Goal: Information Seeking & Learning: Learn about a topic

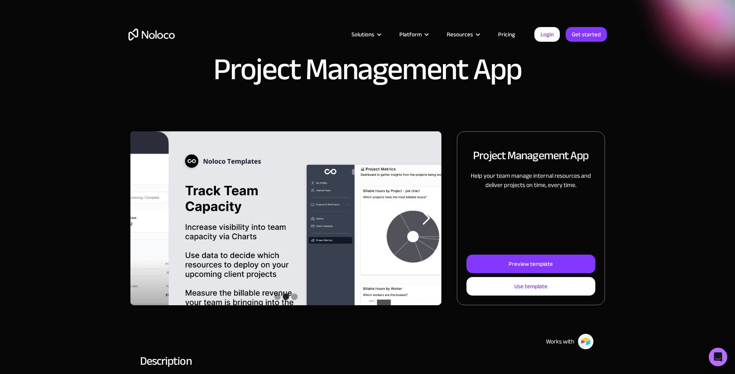
click at [154, 225] on div "previous slide" at bounding box center [145, 217] width 15 height 15
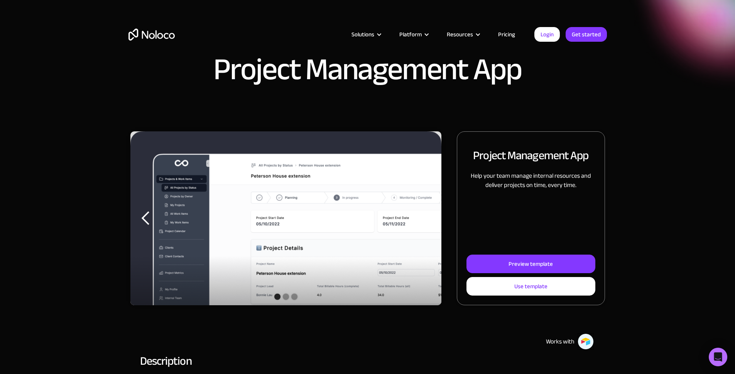
click at [418, 226] on div "next slide" at bounding box center [425, 217] width 15 height 15
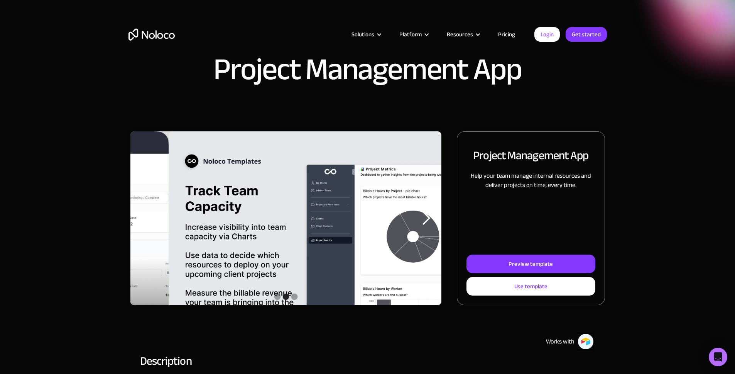
click at [418, 226] on div "next slide" at bounding box center [425, 217] width 15 height 15
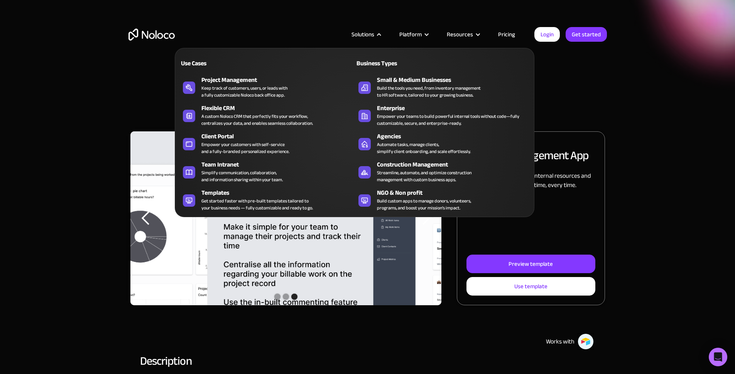
drag, startPoint x: 271, startPoint y: 212, endPoint x: 277, endPoint y: 217, distance: 8.2
click at [271, 211] on div "Get started faster with pre-built templates tailored to your business needs — f…" at bounding box center [258, 204] width 112 height 14
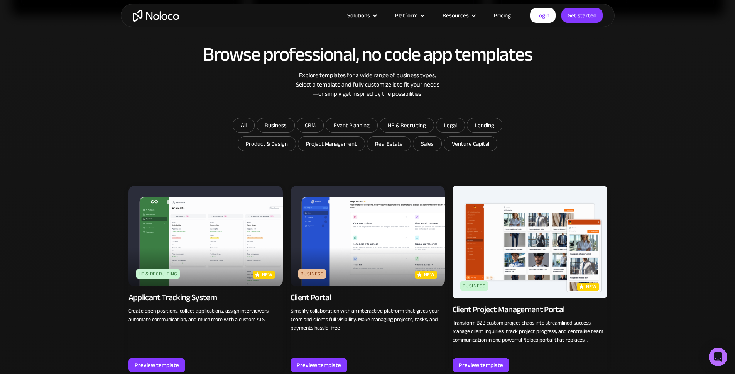
scroll to position [435, 0]
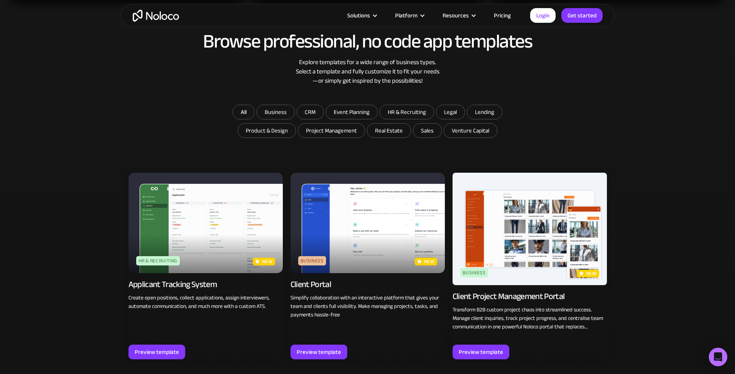
click at [195, 269] on img at bounding box center [206, 223] width 154 height 100
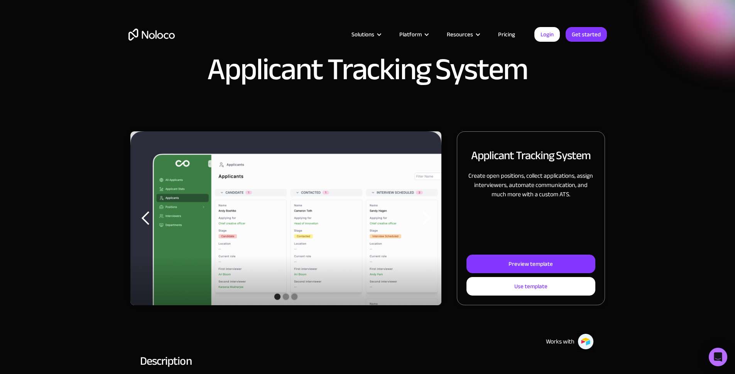
click at [413, 237] on div "next slide" at bounding box center [426, 218] width 31 height 174
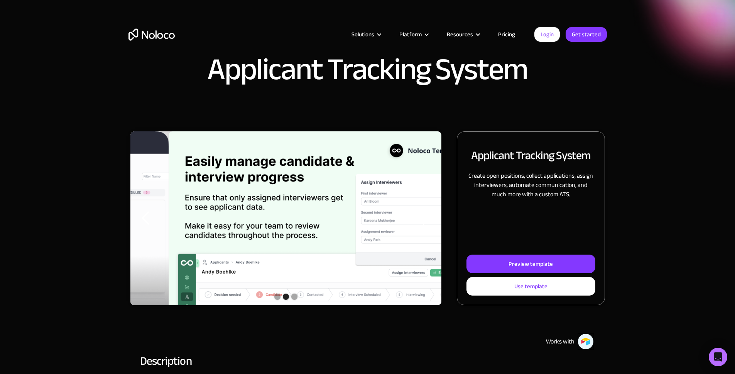
click at [413, 237] on div "next slide" at bounding box center [426, 218] width 31 height 174
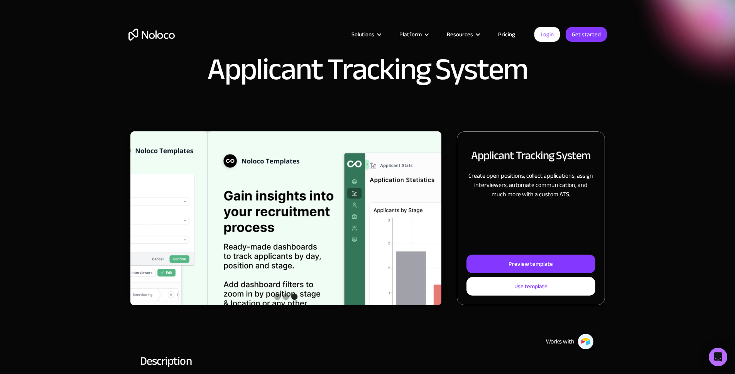
click at [413, 237] on div "next slide" at bounding box center [426, 218] width 31 height 174
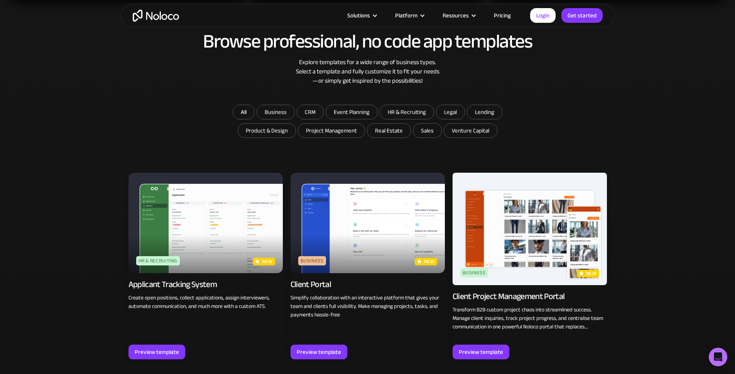
click at [371, 235] on img at bounding box center [368, 223] width 154 height 100
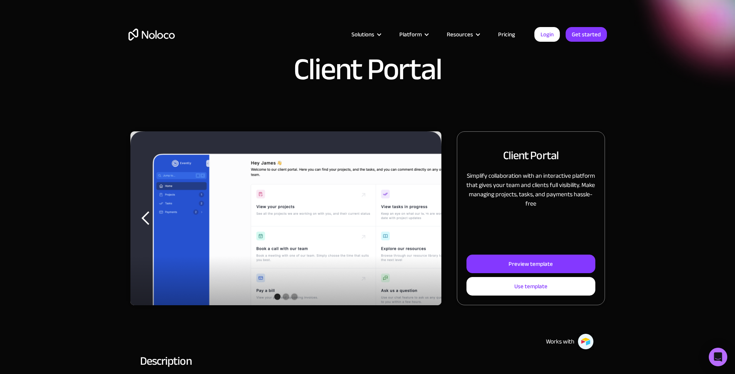
click at [422, 244] on div "next slide" at bounding box center [426, 218] width 31 height 174
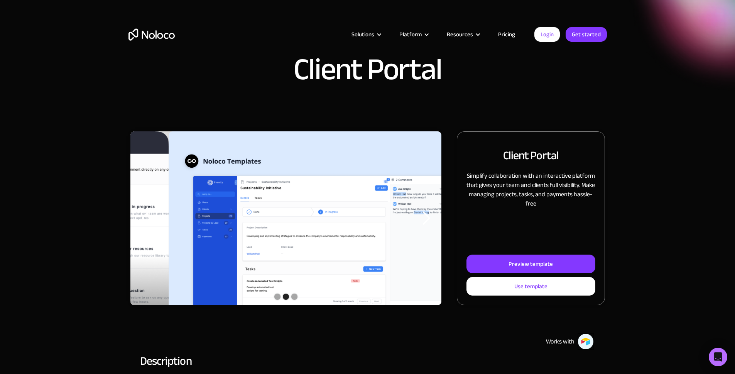
click at [422, 244] on div "next slide" at bounding box center [426, 218] width 31 height 174
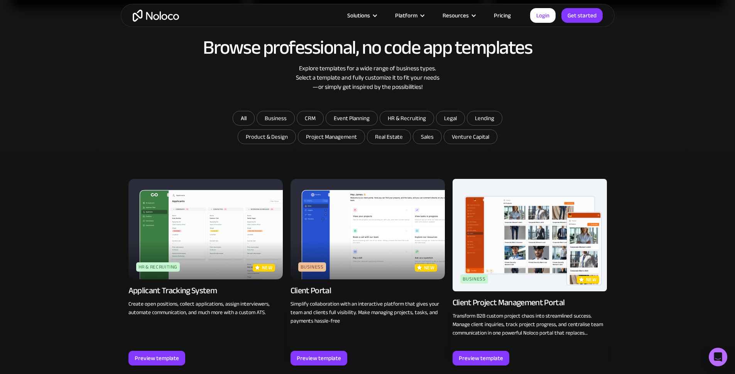
scroll to position [435, 0]
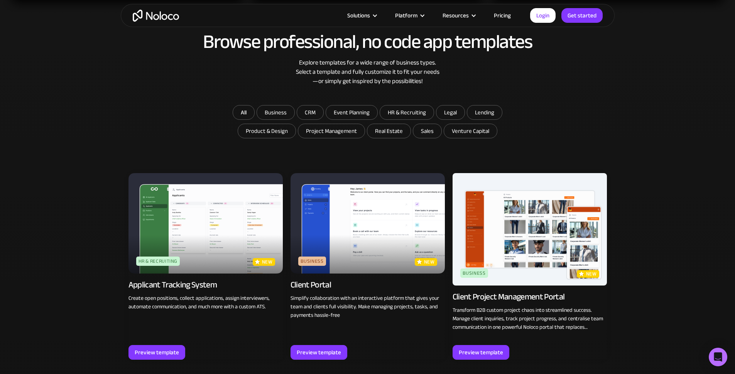
click at [179, 124] on div "All Business CRM Event Planning HR & Recruiting Legal Lending Product & Design …" at bounding box center [368, 122] width 479 height 35
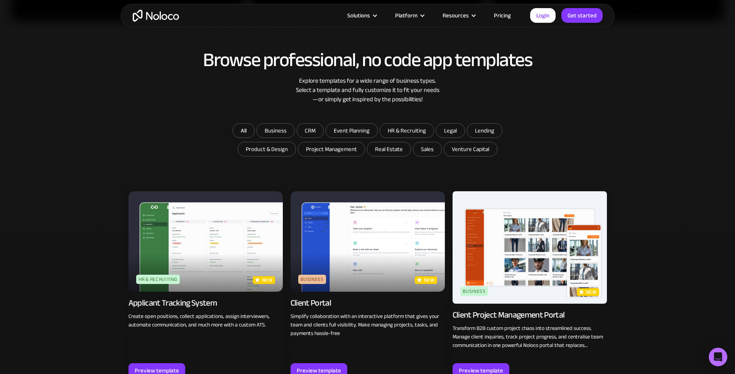
scroll to position [418, 0]
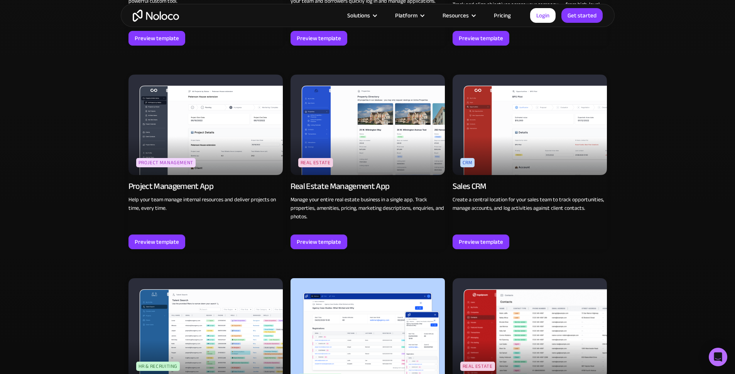
scroll to position [1382, 0]
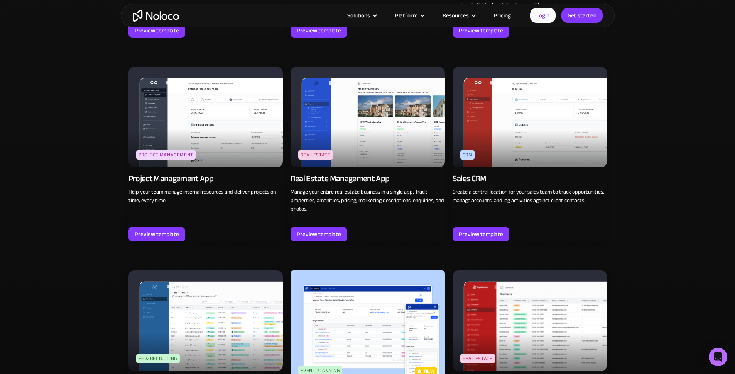
click at [246, 124] on img at bounding box center [206, 117] width 154 height 100
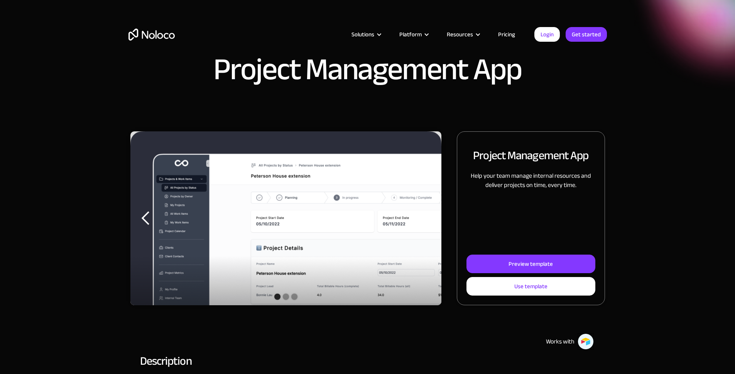
click at [418, 226] on div "next slide" at bounding box center [425, 217] width 15 height 15
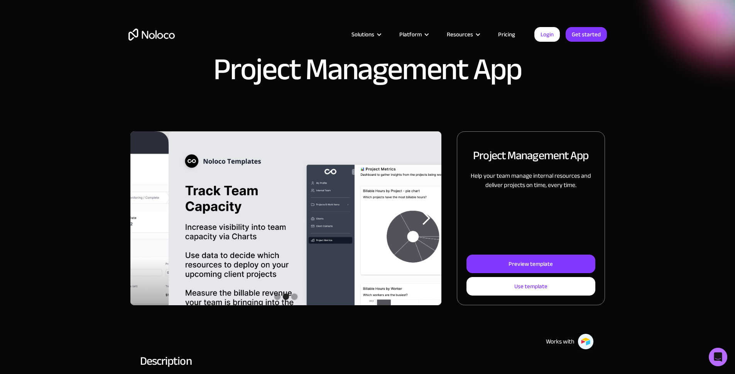
click at [418, 226] on div "next slide" at bounding box center [425, 217] width 15 height 15
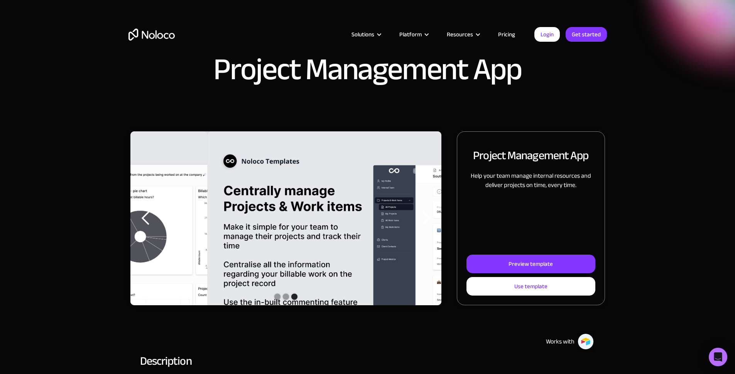
click at [418, 226] on div "next slide" at bounding box center [425, 217] width 15 height 15
drag, startPoint x: 78, startPoint y: 95, endPoint x: 77, endPoint y: 90, distance: 5.3
click at [121, 93] on div "Project Management App" at bounding box center [368, 66] width 494 height 54
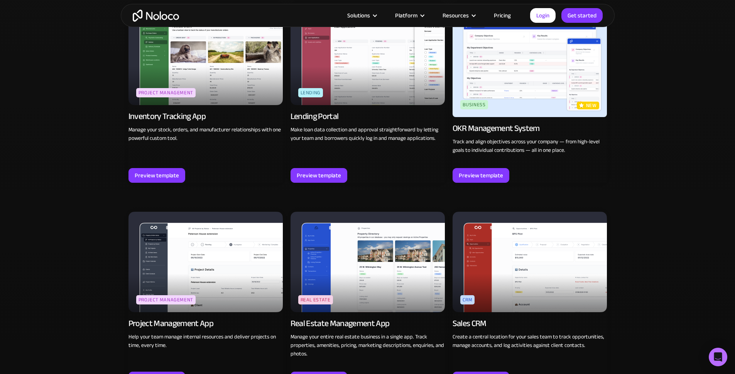
scroll to position [1228, 0]
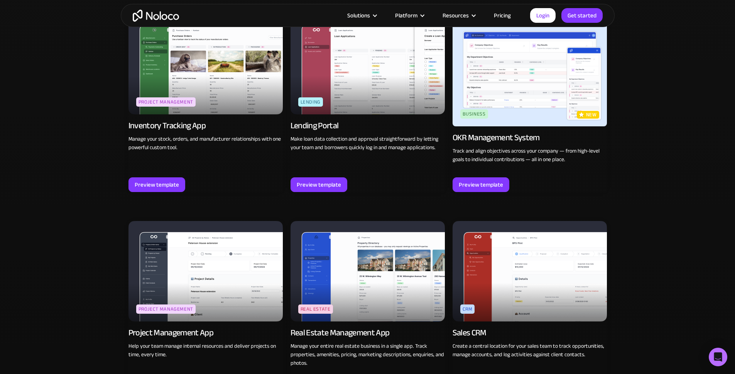
click at [522, 221] on img at bounding box center [530, 271] width 154 height 100
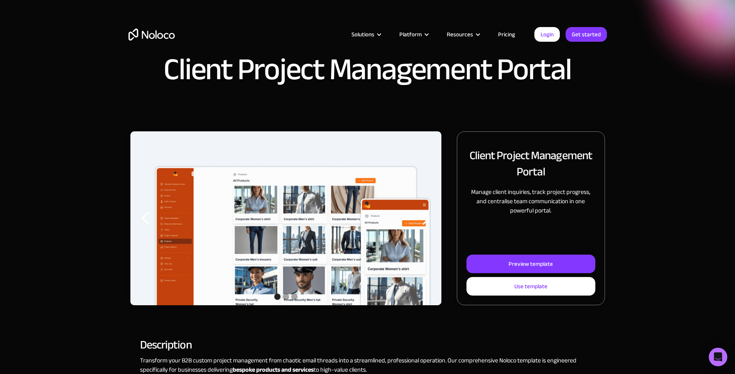
click at [628, 131] on div "Client Project Management Portal" at bounding box center [367, 65] width 735 height 131
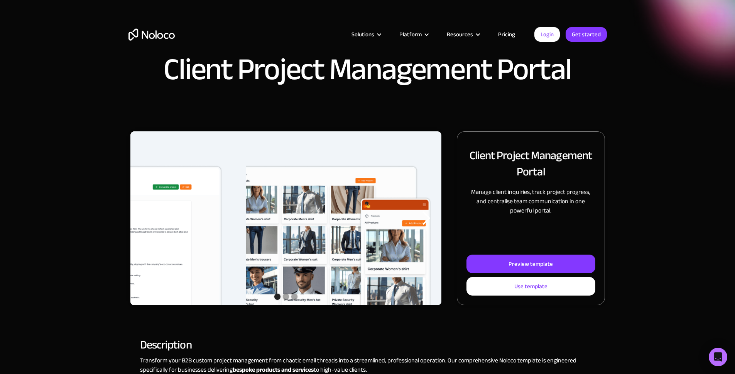
click at [418, 226] on div "next slide" at bounding box center [425, 217] width 15 height 15
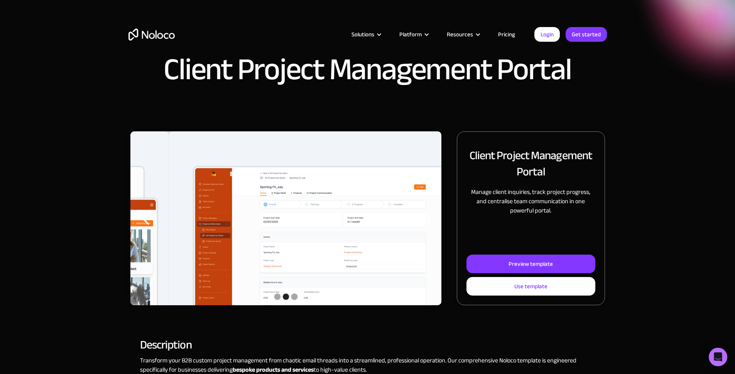
click at [418, 226] on div "next slide" at bounding box center [425, 217] width 15 height 15
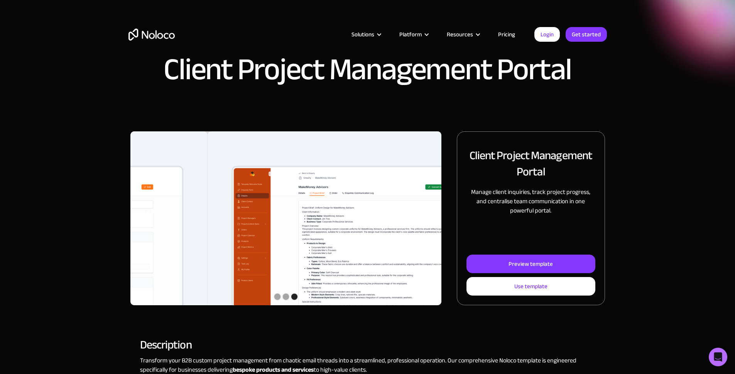
click at [418, 226] on div "next slide" at bounding box center [425, 217] width 15 height 15
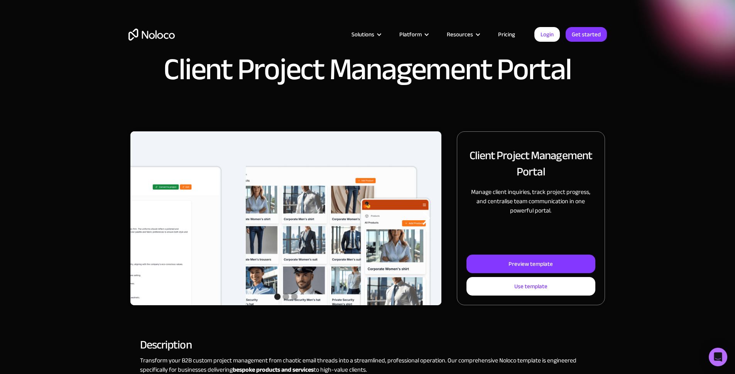
click at [418, 226] on div "next slide" at bounding box center [425, 217] width 15 height 15
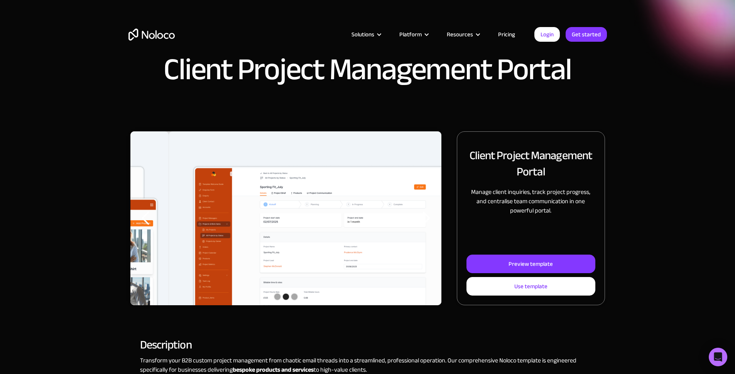
click at [418, 226] on div "next slide" at bounding box center [425, 217] width 15 height 15
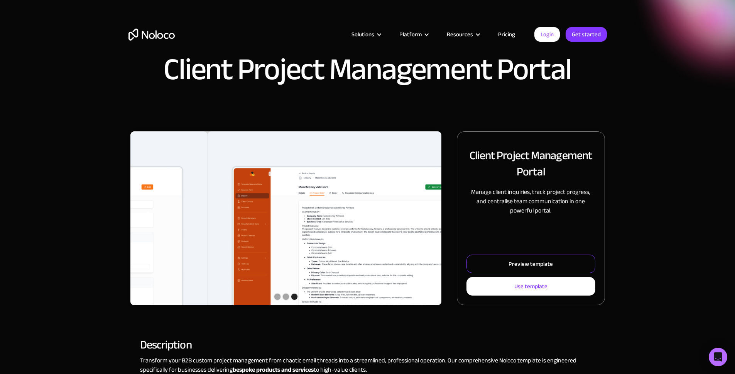
click at [509, 269] on div "Preview template" at bounding box center [531, 264] width 44 height 10
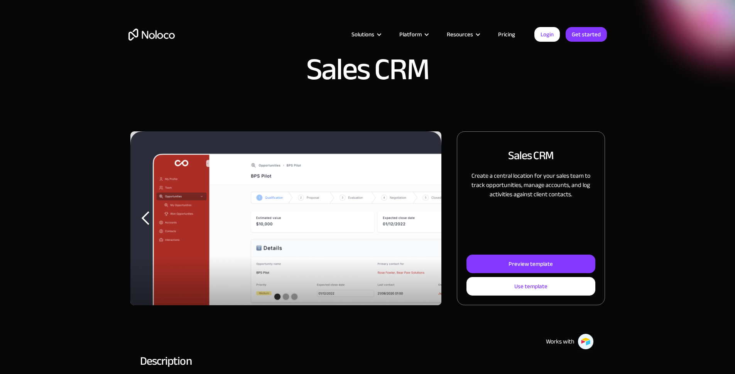
click at [418, 226] on div "next slide" at bounding box center [425, 217] width 15 height 15
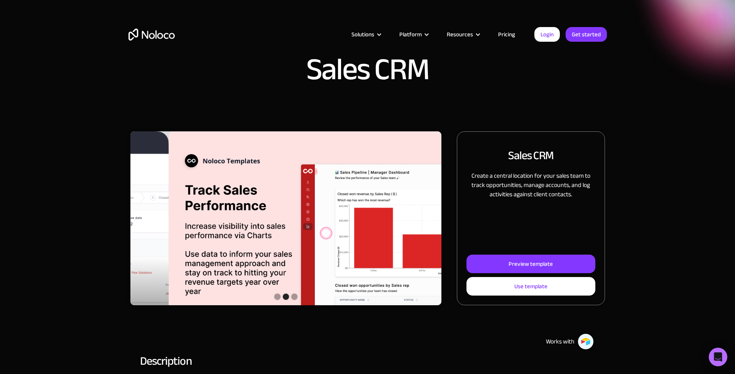
click at [418, 226] on div "next slide" at bounding box center [425, 217] width 15 height 15
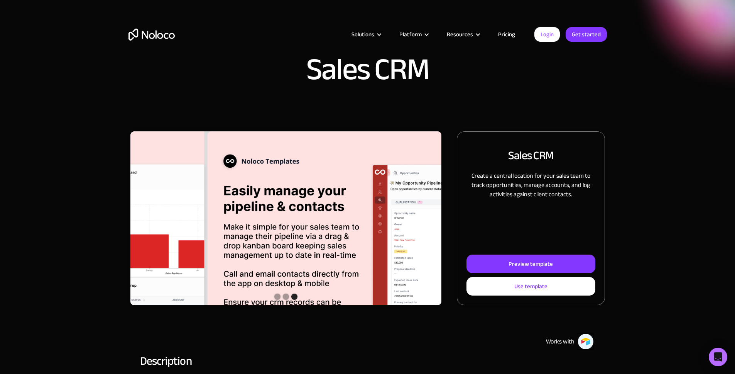
click at [418, 226] on div "next slide" at bounding box center [425, 217] width 15 height 15
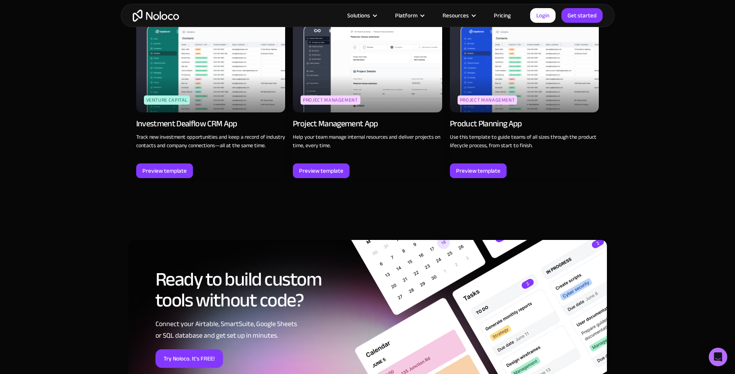
scroll to position [941, 0]
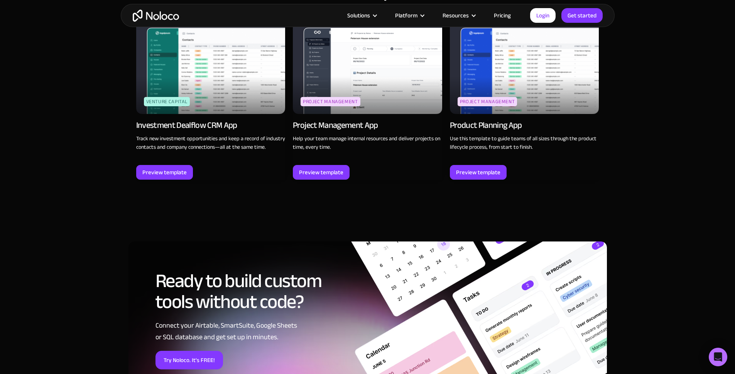
click at [347, 96] on img at bounding box center [367, 65] width 149 height 97
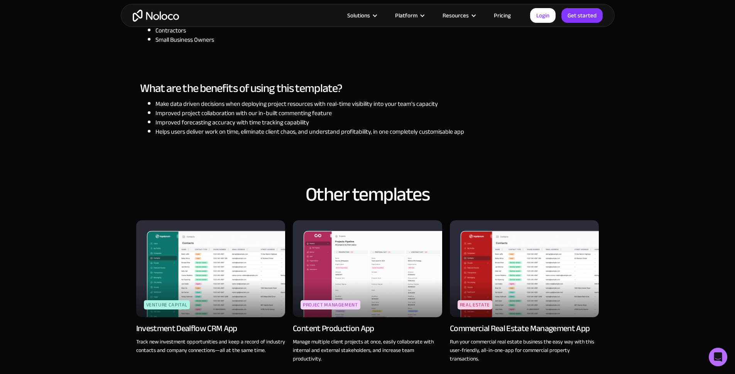
scroll to position [703, 0]
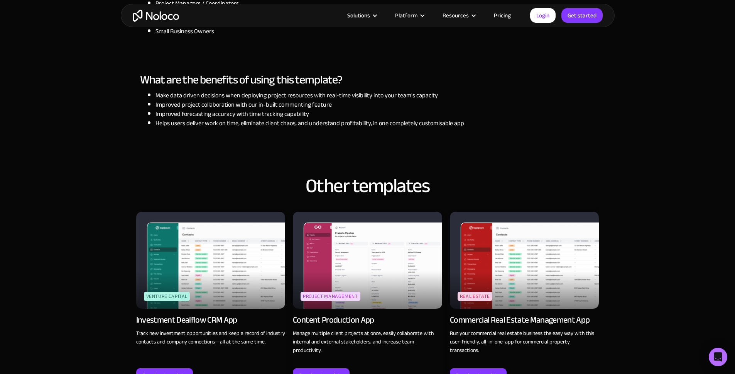
click at [525, 299] on img at bounding box center [524, 260] width 149 height 97
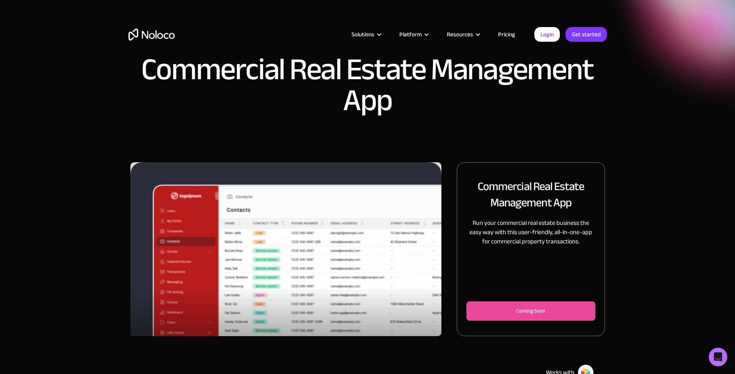
click at [419, 242] on img "1 of 3" at bounding box center [286, 263] width 312 height 202
click at [417, 239] on img "1 of 3" at bounding box center [286, 263] width 312 height 202
click at [409, 238] on img "1 of 3" at bounding box center [286, 263] width 312 height 202
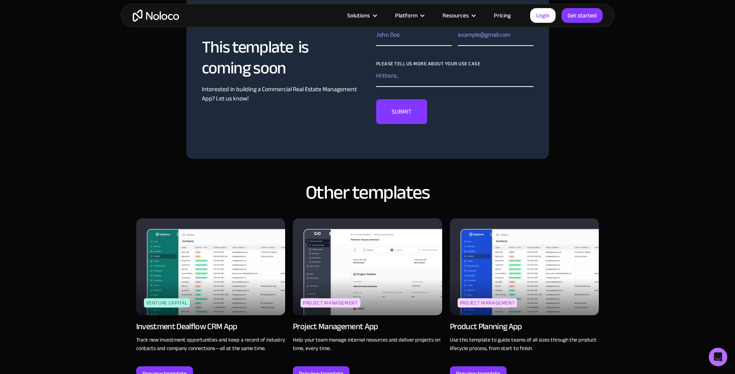
scroll to position [559, 0]
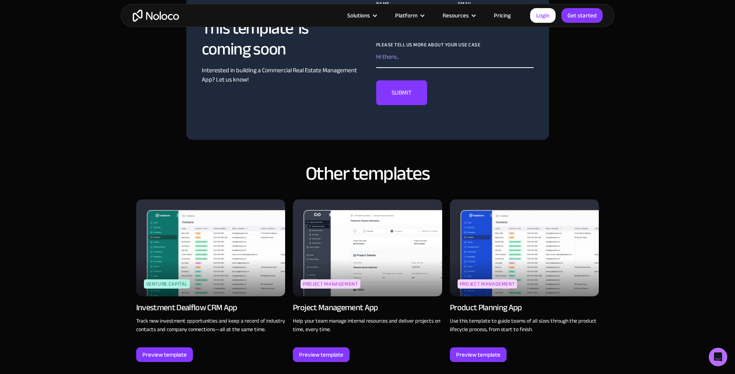
click at [166, 240] on img at bounding box center [210, 247] width 149 height 97
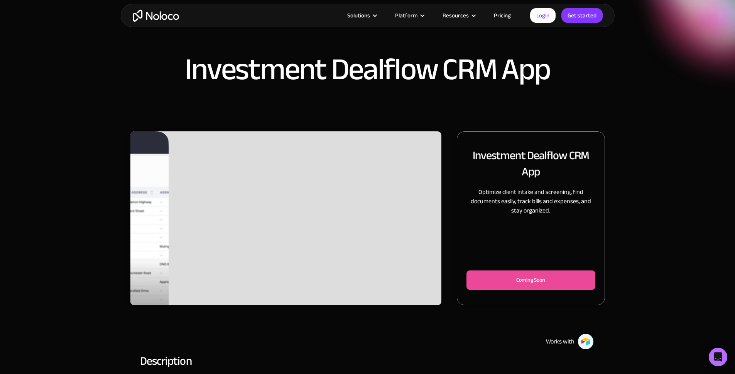
scroll to position [25, 0]
